Goal: Task Accomplishment & Management: Complete application form

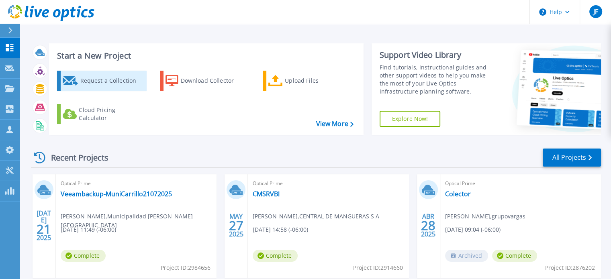
click at [93, 82] on div "Request a Collection" at bounding box center [112, 81] width 64 height 16
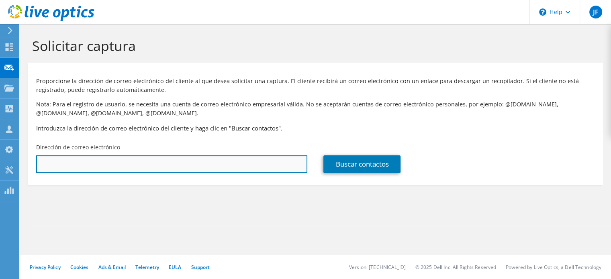
click at [59, 164] on input "text" at bounding box center [171, 164] width 271 height 18
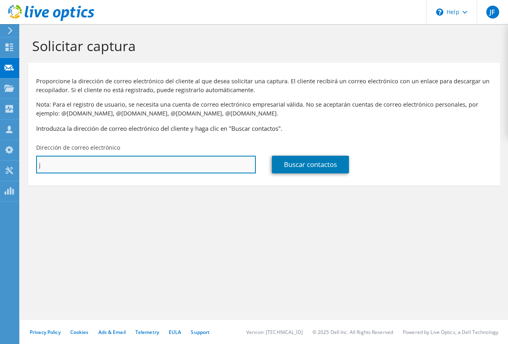
click at [55, 167] on input "j" at bounding box center [146, 164] width 220 height 18
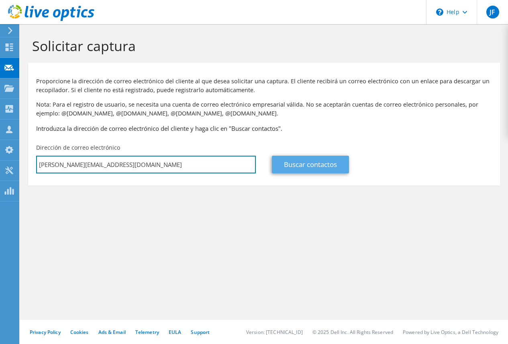
type input "[PERSON_NAME][EMAIL_ADDRESS][DOMAIN_NAME]"
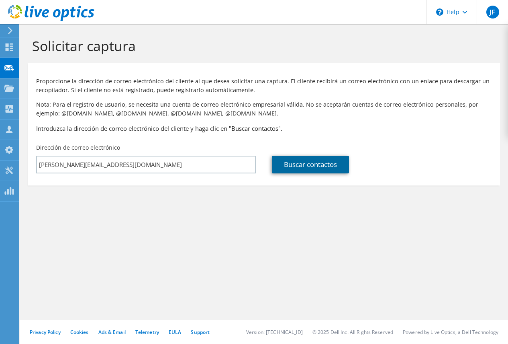
click at [304, 159] on link "Buscar contactos" at bounding box center [310, 164] width 77 height 18
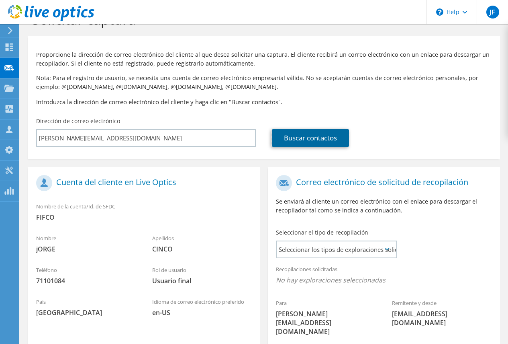
scroll to position [80, 0]
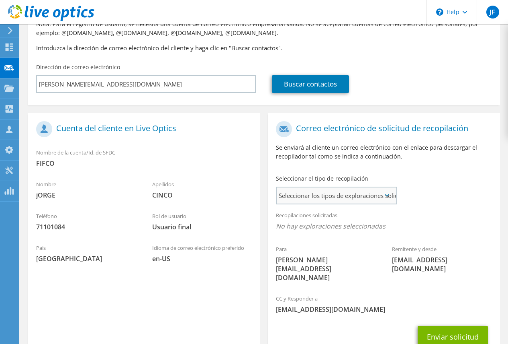
click at [334, 191] on span "Seleccionar los tipos de exploraciones solicitados" at bounding box center [336, 195] width 119 height 16
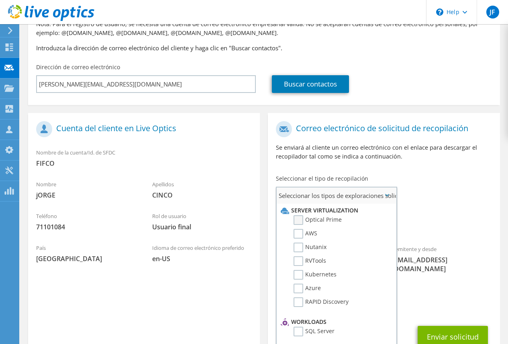
click at [299, 218] on label "Optical Prime" at bounding box center [318, 220] width 48 height 10
click at [0, 0] on input "Optical Prime" at bounding box center [0, 0] width 0 height 0
click at [299, 218] on label "Optical Prime" at bounding box center [318, 220] width 48 height 10
click at [0, 0] on input "Optical Prime" at bounding box center [0, 0] width 0 height 0
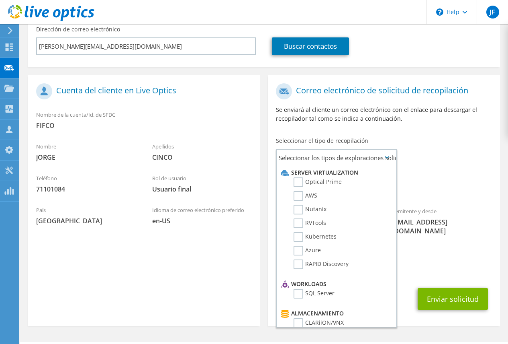
scroll to position [123, 0]
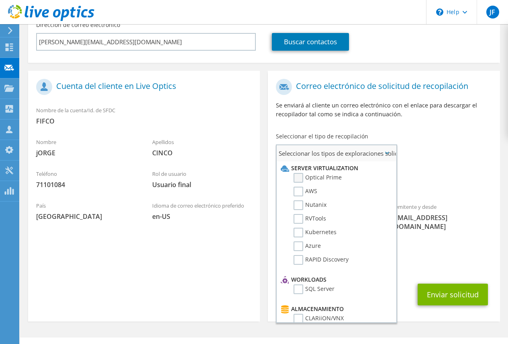
click at [299, 178] on label "Optical Prime" at bounding box center [318, 178] width 48 height 10
click at [0, 0] on input "Optical Prime" at bounding box center [0, 0] width 0 height 0
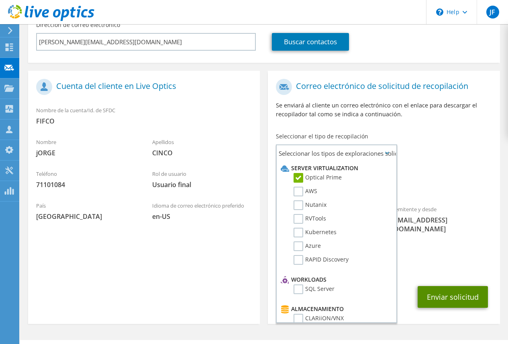
click at [447, 279] on button "Enviar solicitud" at bounding box center [453, 297] width 70 height 22
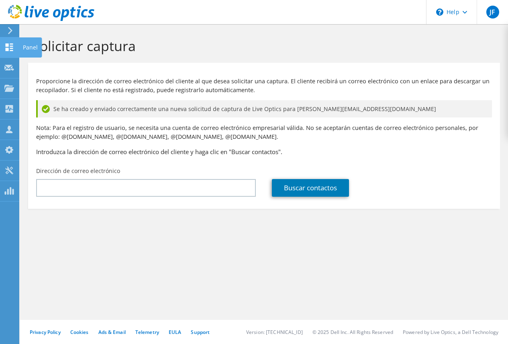
click at [8, 47] on icon at bounding box center [9, 47] width 10 height 8
